Goal: Information Seeking & Learning: Find specific page/section

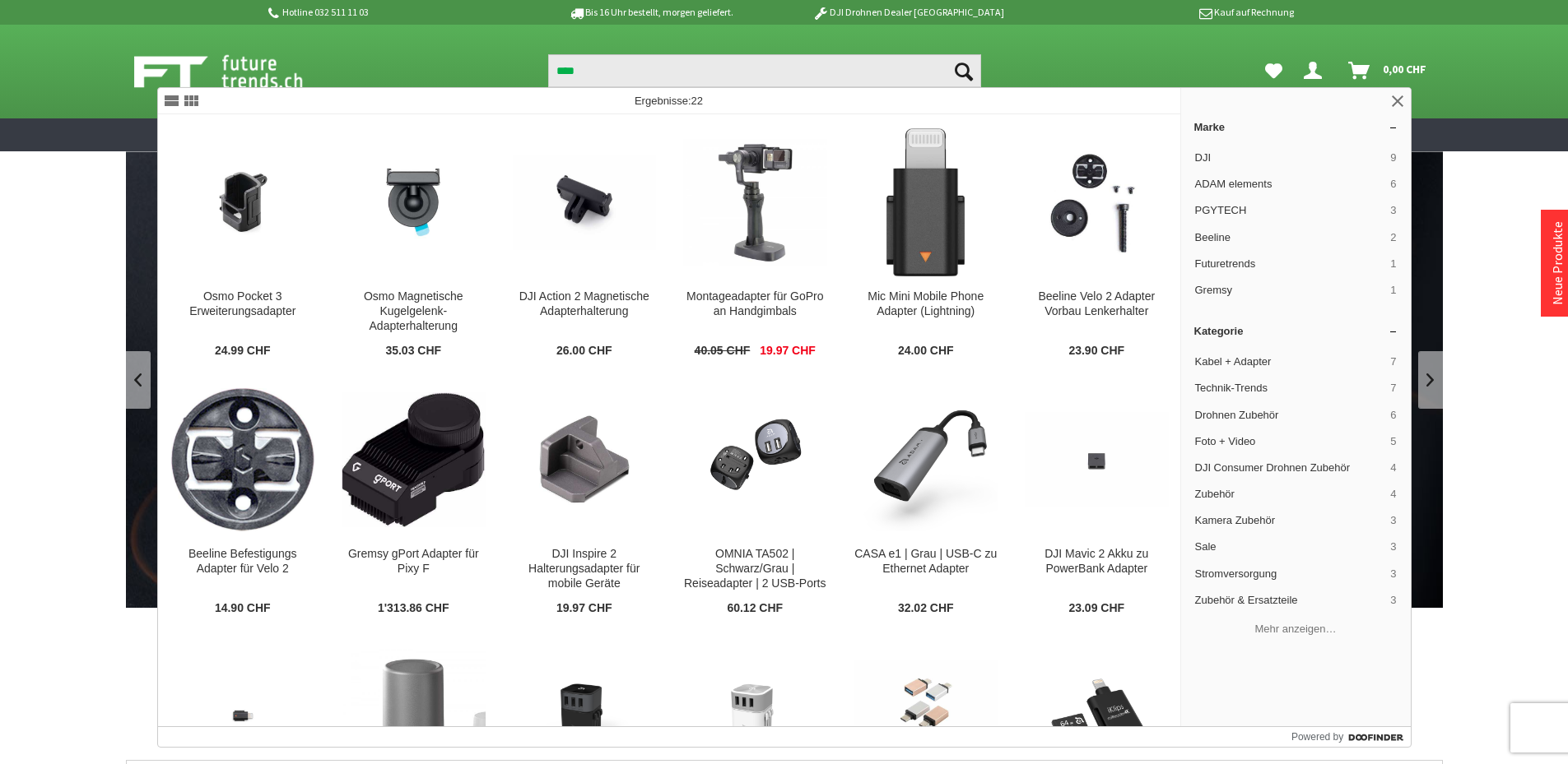
type input "****"
click at [947, 55] on button "Suchen" at bounding box center [964, 71] width 35 height 33
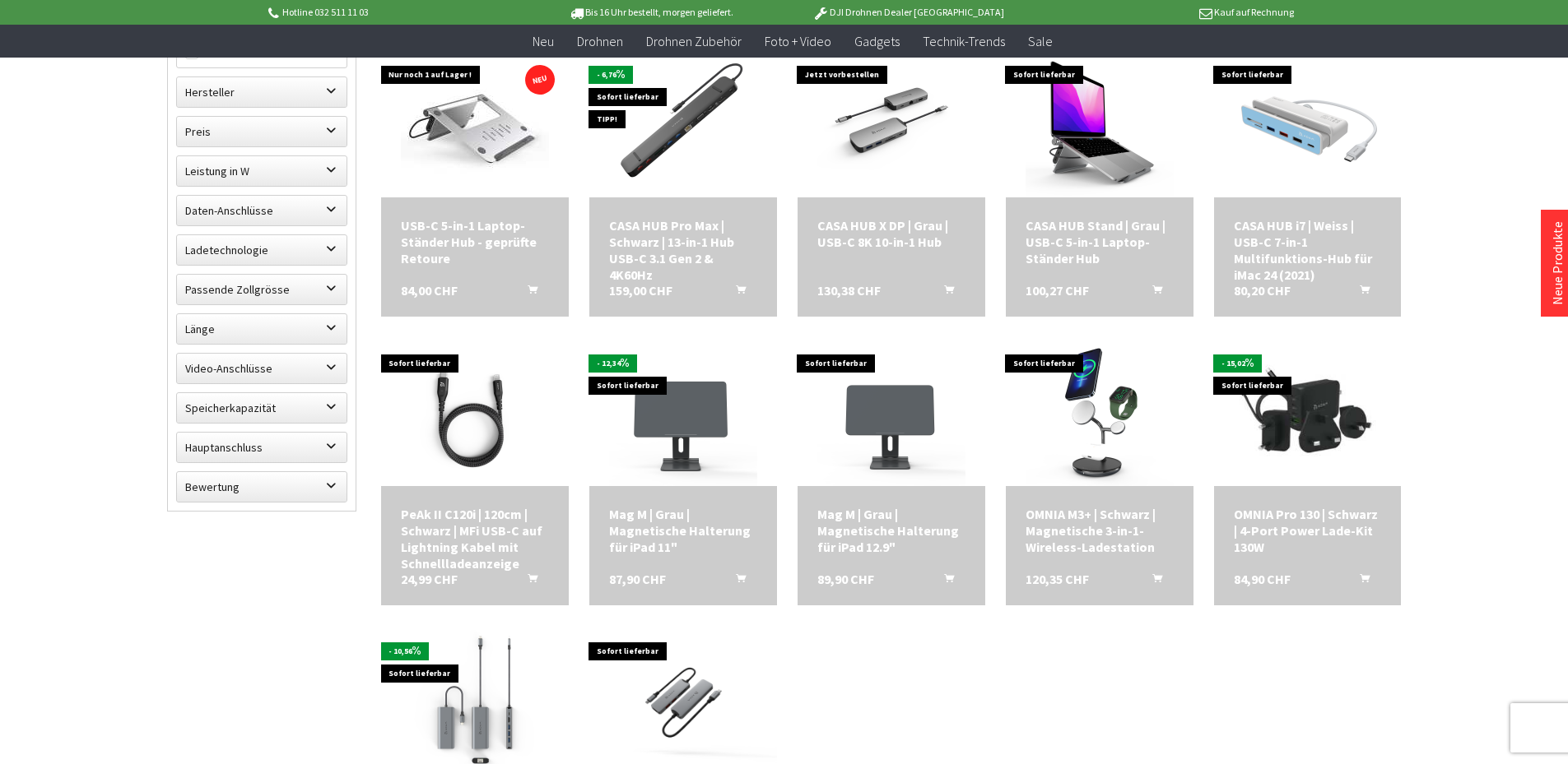
scroll to position [329, 0]
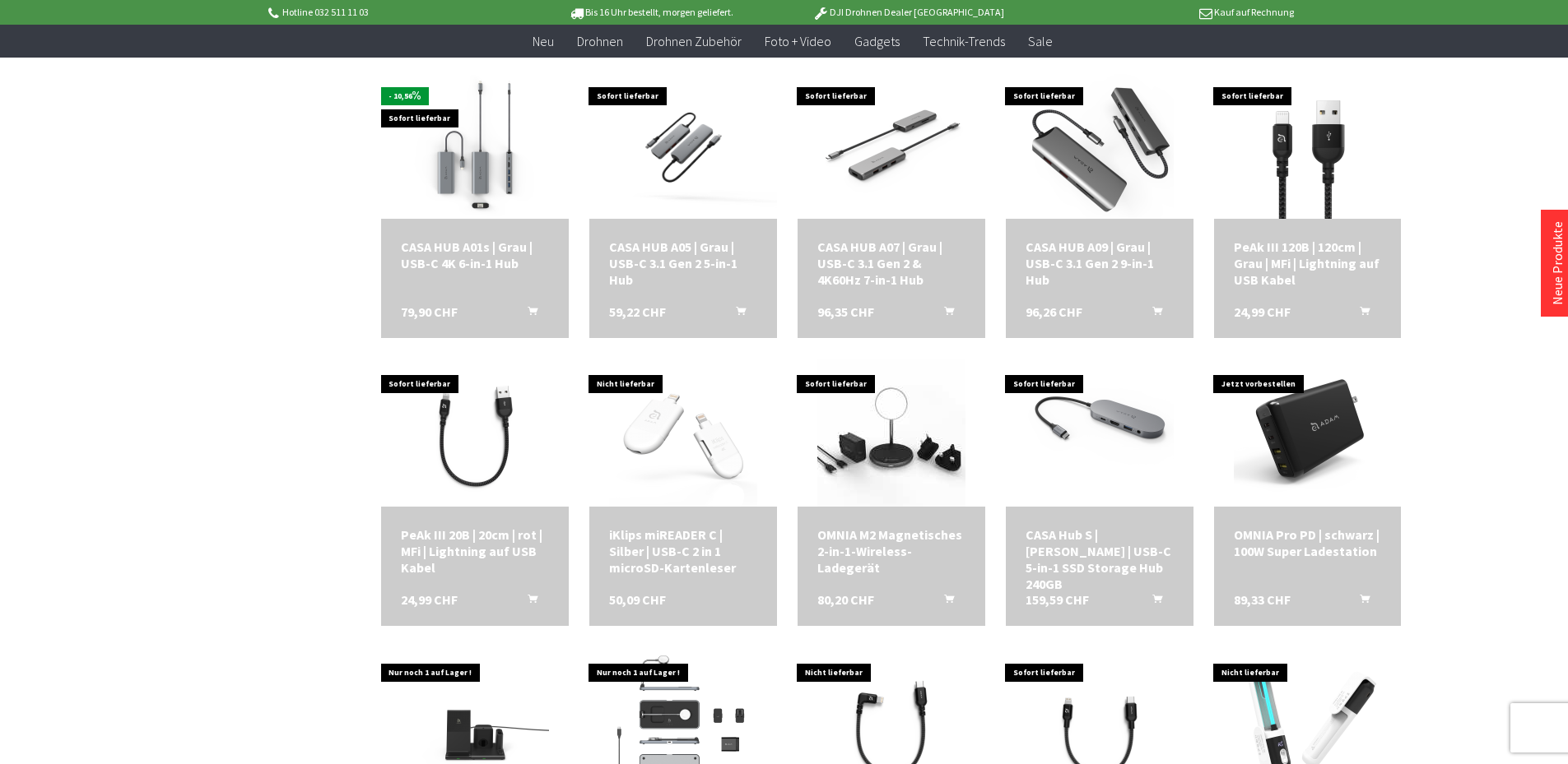
scroll to position [1070, 0]
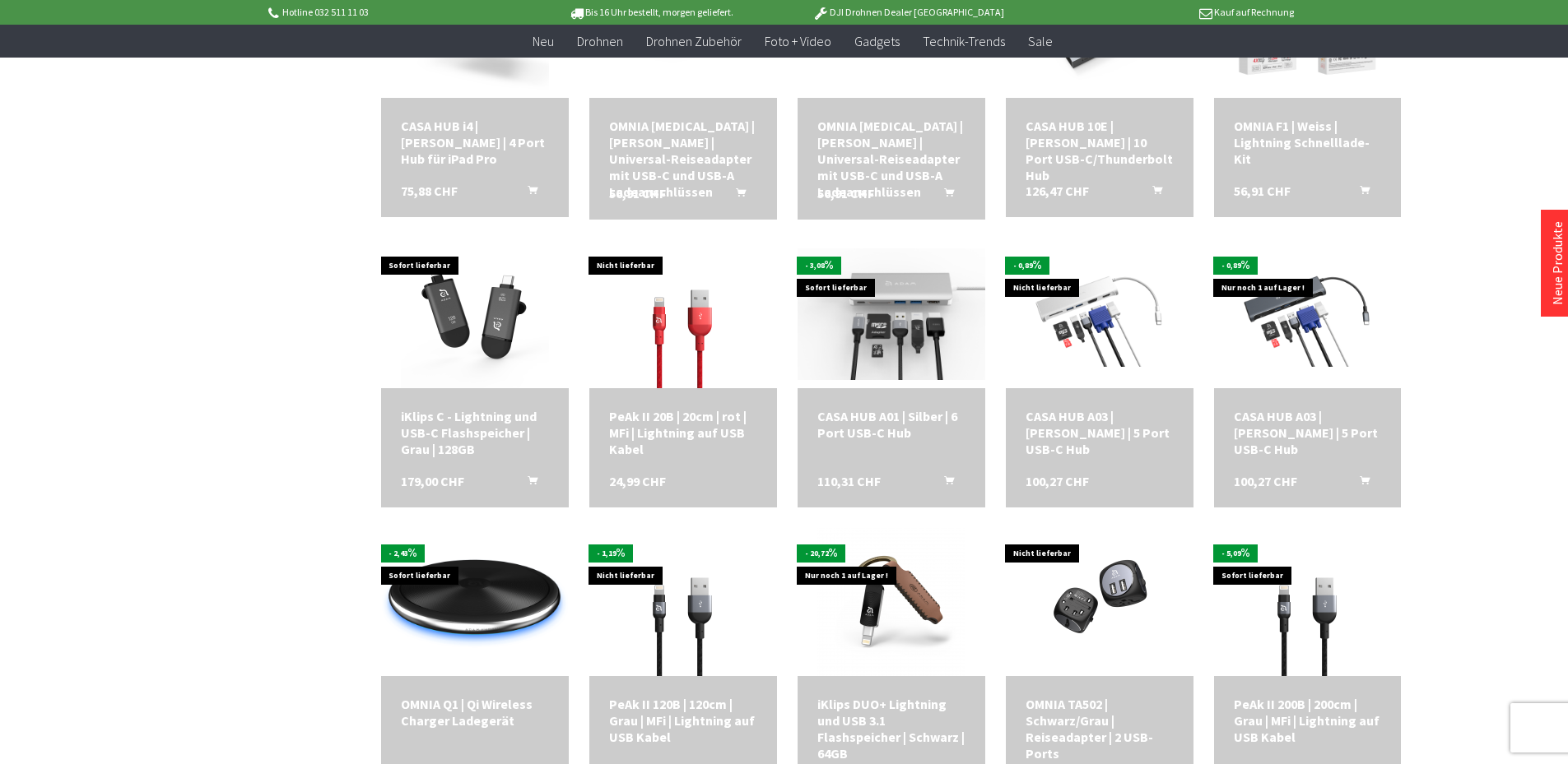
scroll to position [1563, 0]
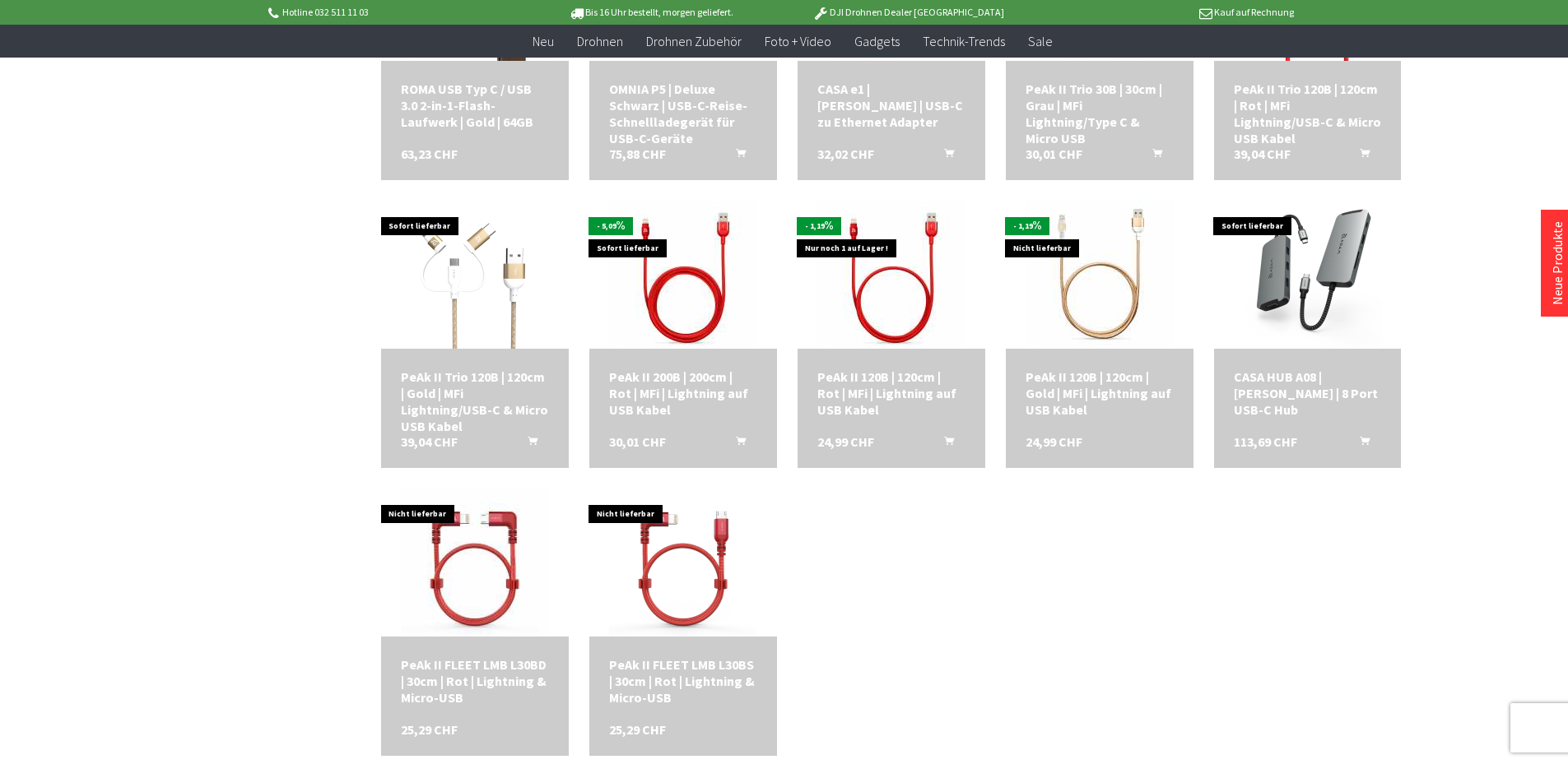
scroll to position [4113, 0]
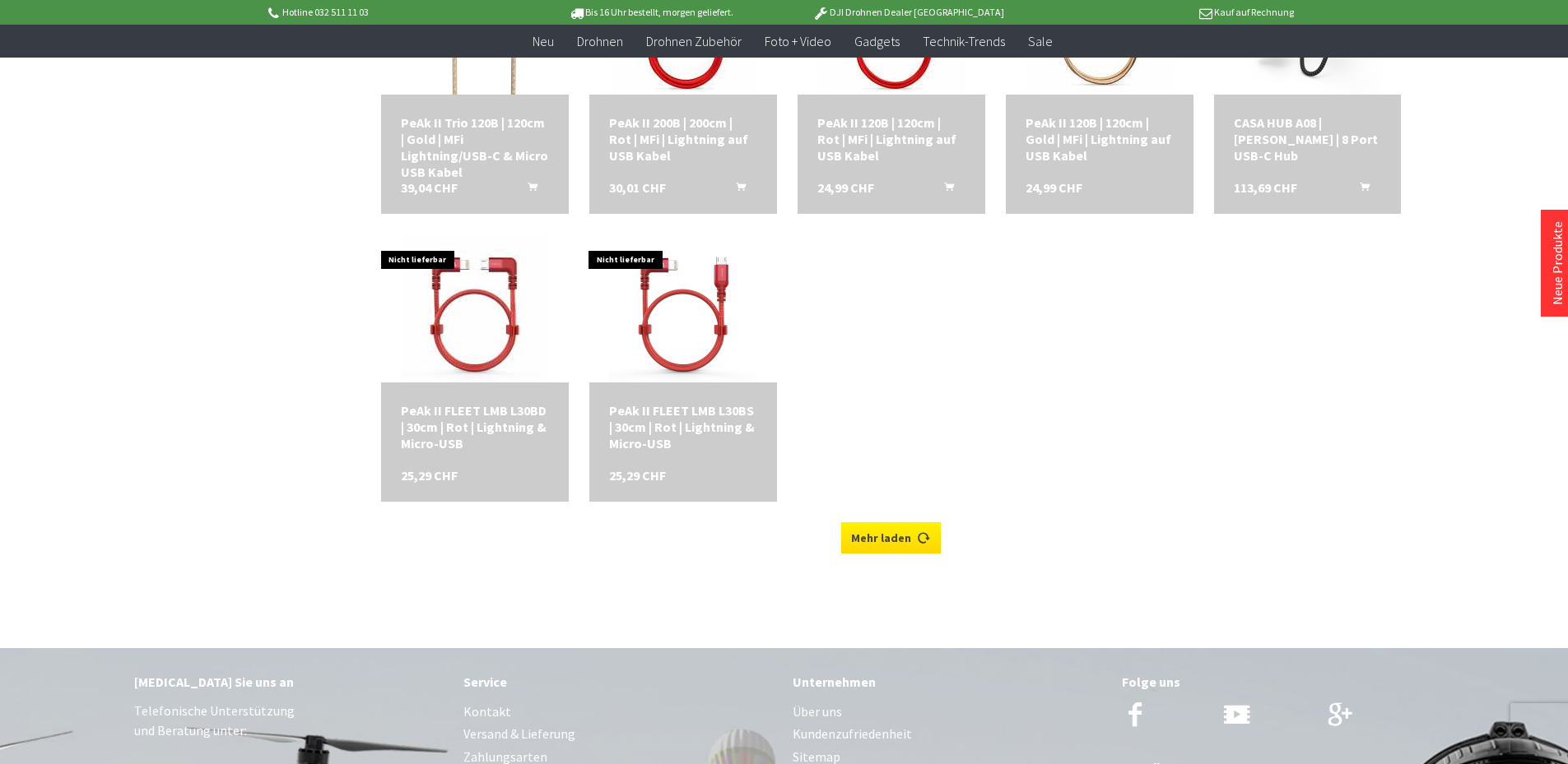
click at [917, 534] on icon at bounding box center [923, 531] width 13 height 13
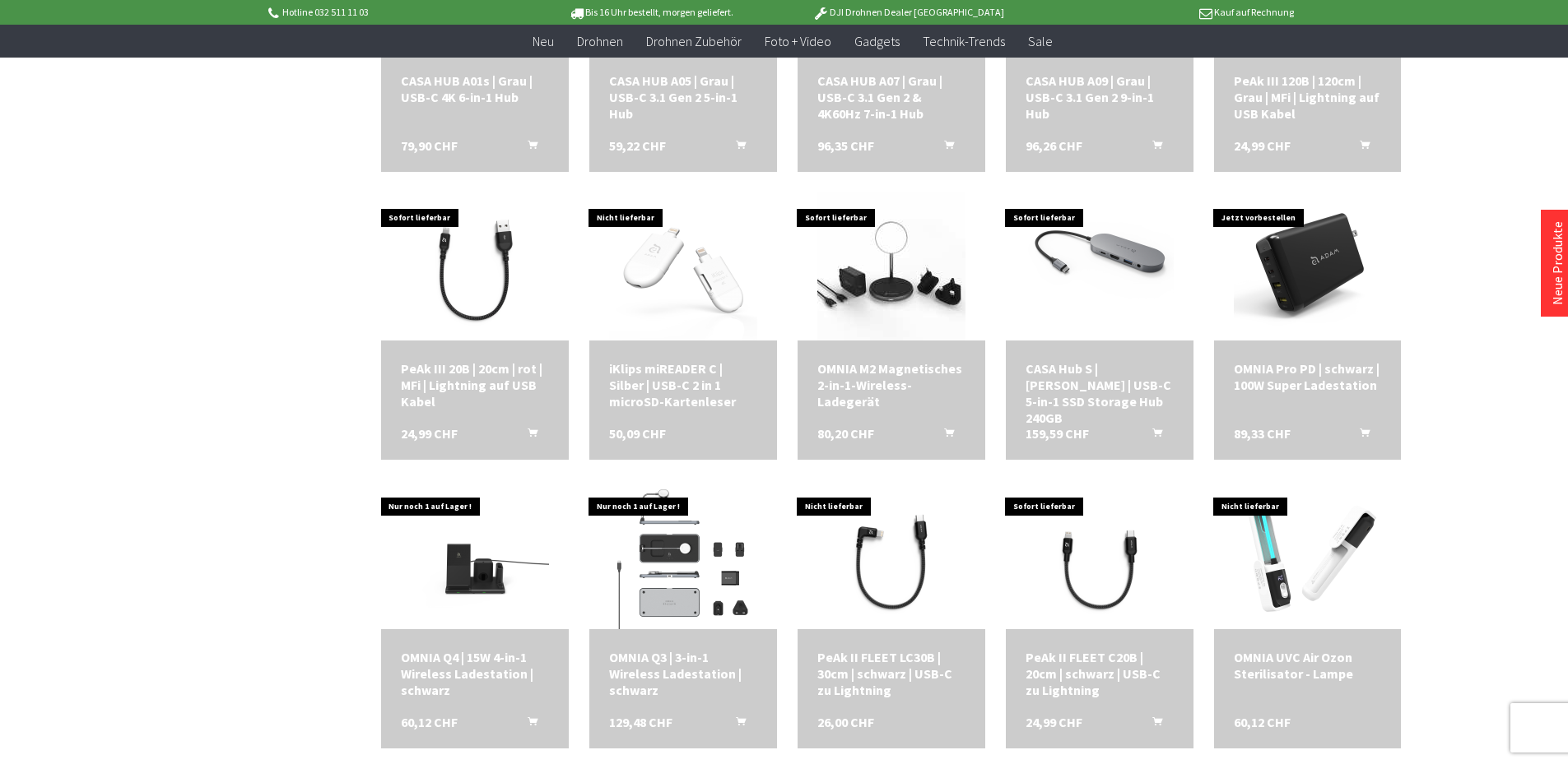
scroll to position [132, 0]
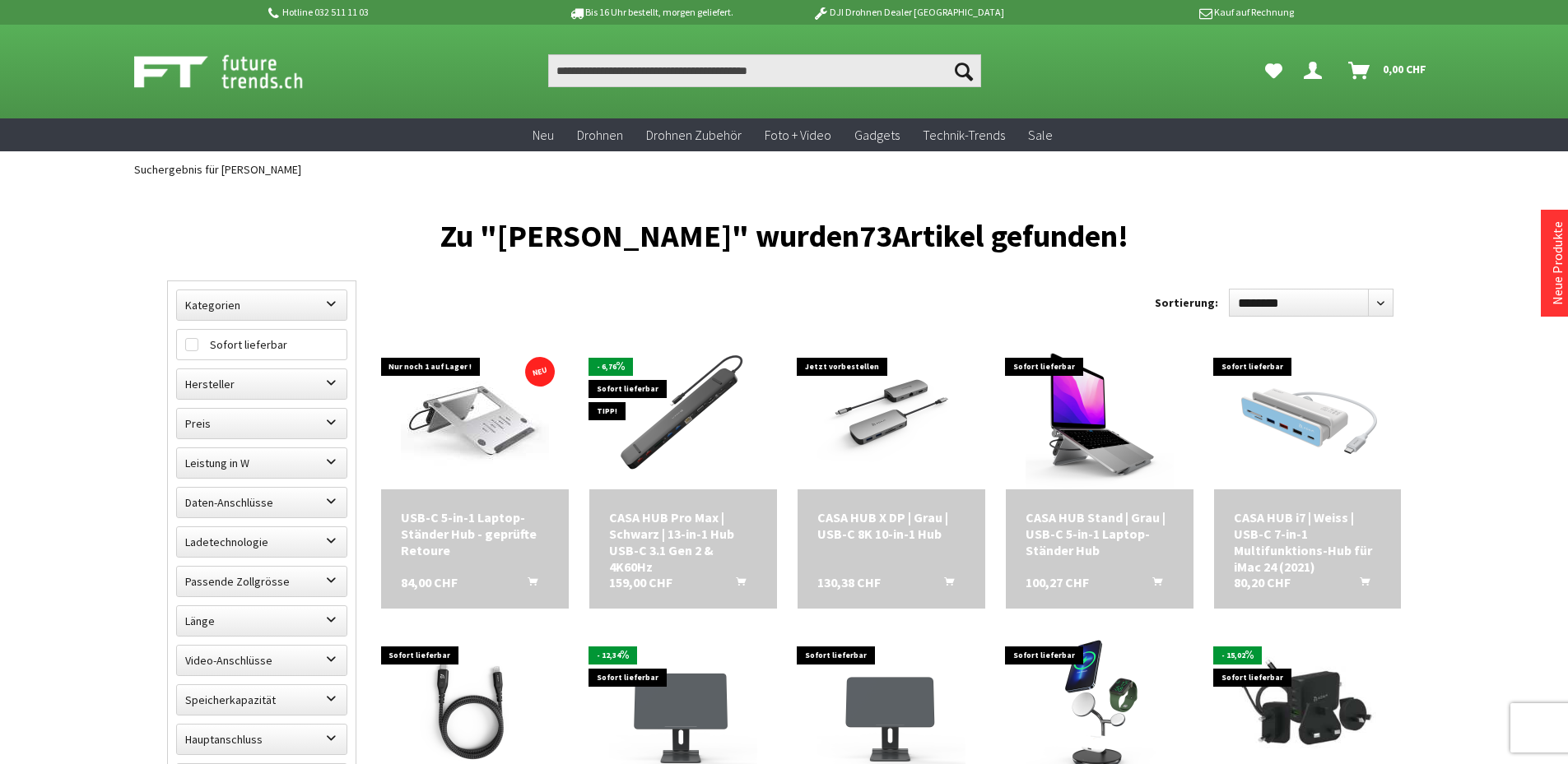
click at [218, 77] on img at bounding box center [236, 71] width 205 height 41
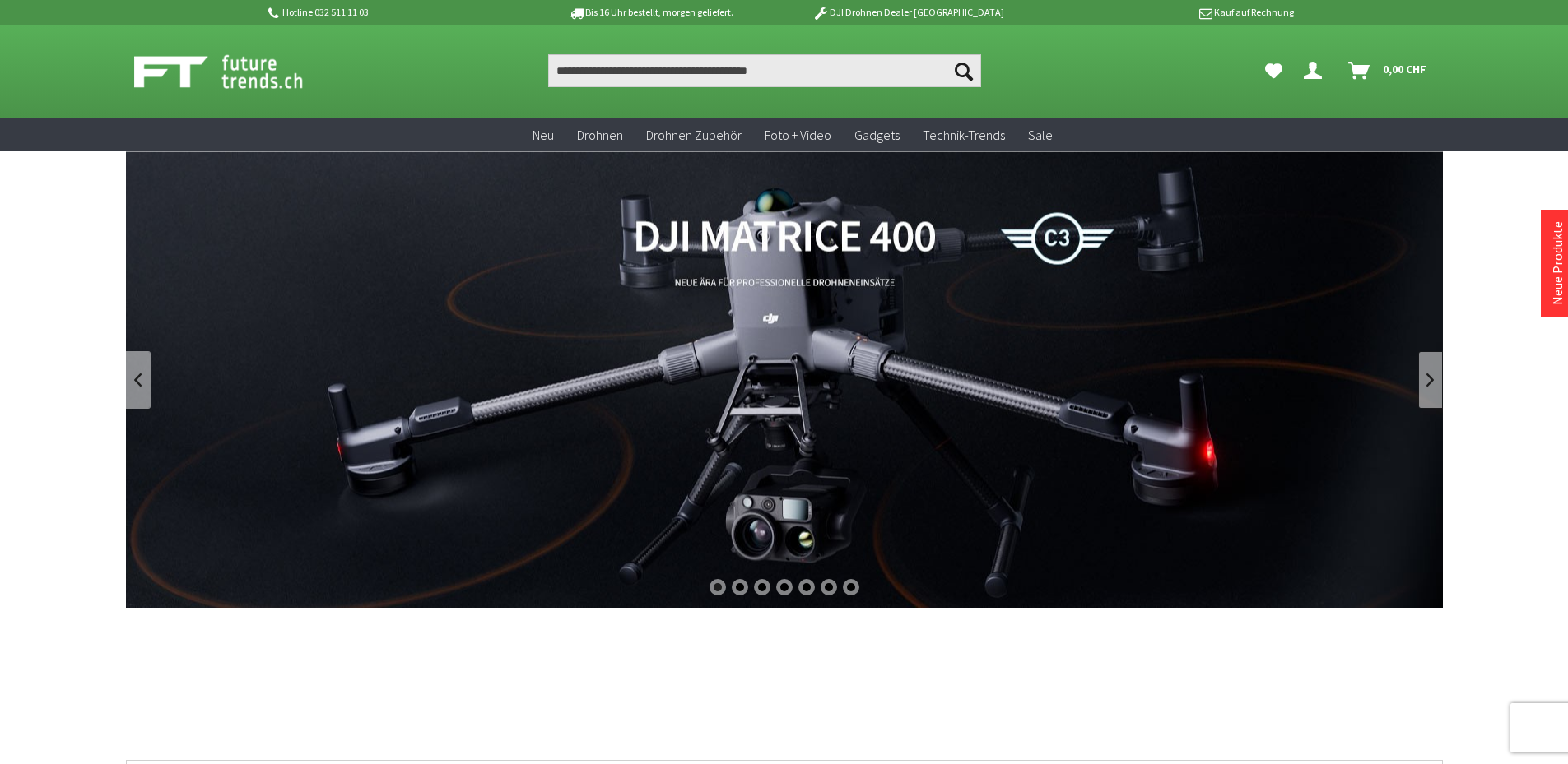
click at [1431, 369] on link at bounding box center [1431, 380] width 24 height 57
